Goal: Navigation & Orientation: Find specific page/section

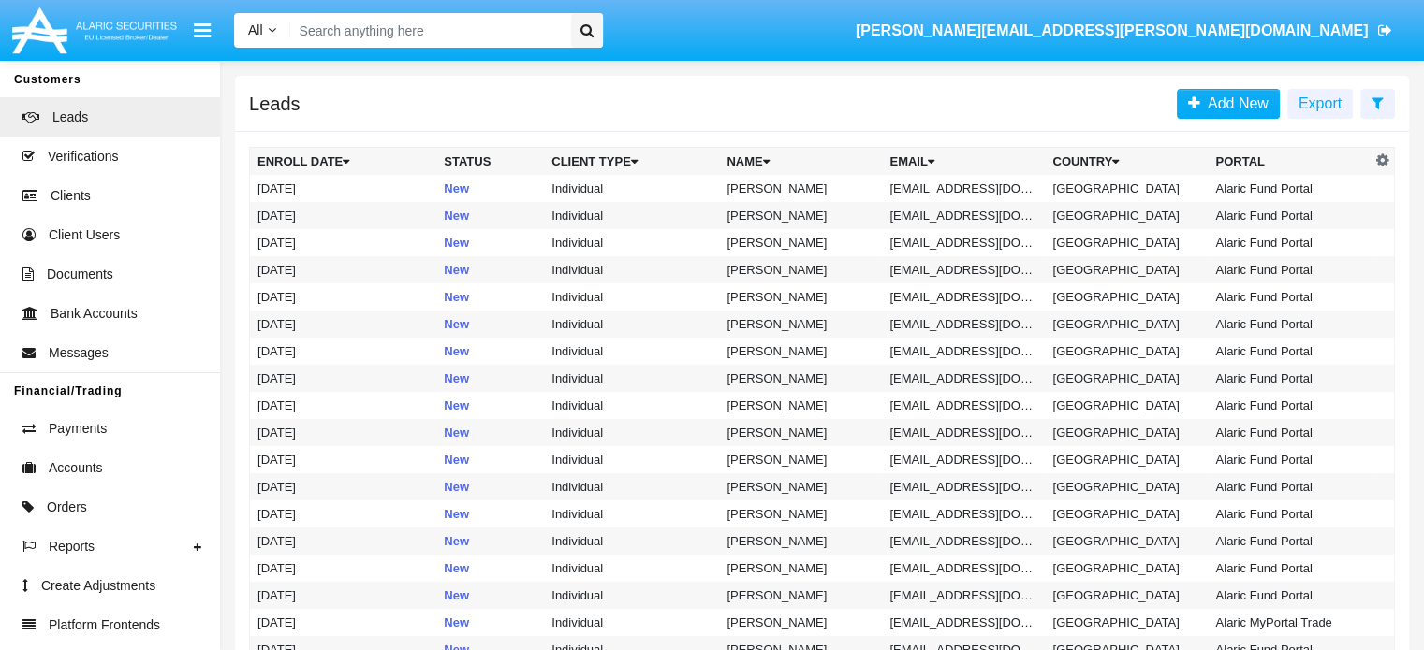
click at [1382, 29] on icon at bounding box center [1384, 29] width 14 height 15
click at [1385, 26] on icon at bounding box center [1384, 29] width 14 height 15
